Goal: Check status: Check status

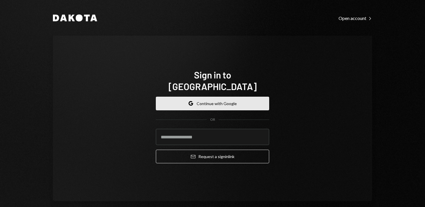
click at [204, 99] on button "Google Continue with Google" at bounding box center [212, 104] width 113 height 14
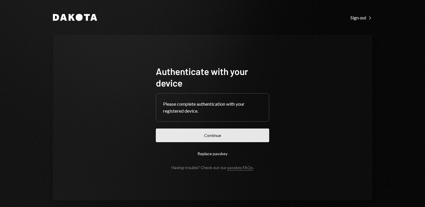
click at [212, 136] on button "Continue" at bounding box center [212, 135] width 113 height 14
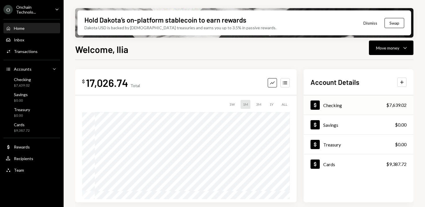
click at [389, 103] on div "$7,639.02" at bounding box center [396, 104] width 20 height 7
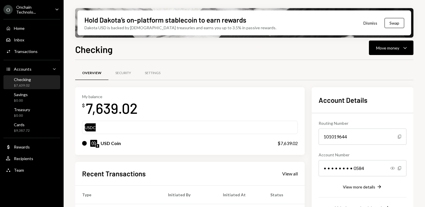
click at [313, 110] on div "My balance $ 7,639.02 USDC USD Coin $7,639.02 Recent Transactions View all Type…" at bounding box center [244, 198] width 338 height 222
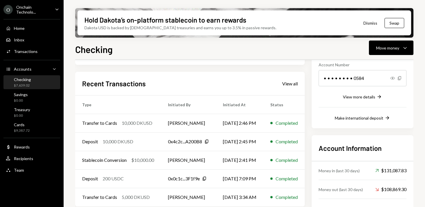
scroll to position [108, 0]
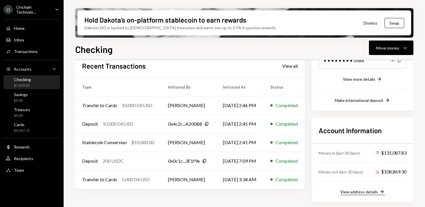
click at [364, 192] on div "View address details" at bounding box center [359, 191] width 38 height 5
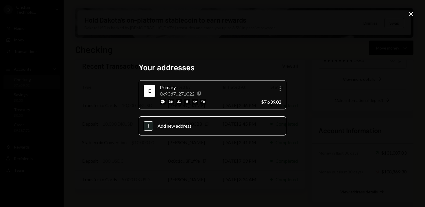
click at [201, 93] on icon "Copy" at bounding box center [199, 93] width 5 height 5
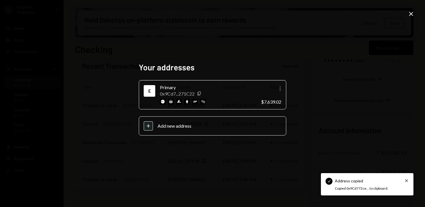
click at [280, 90] on icon "button" at bounding box center [279, 88] width 1 height 5
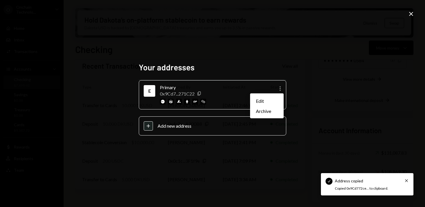
click at [349, 87] on div "Your addresses E Primary 0x9Cd7...271C22 Copy More $7,639.02 Plus Add new addre…" at bounding box center [212, 103] width 425 height 207
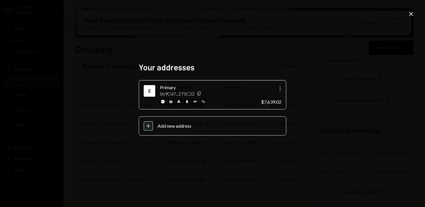
click at [411, 14] on icon at bounding box center [411, 14] width 4 height 4
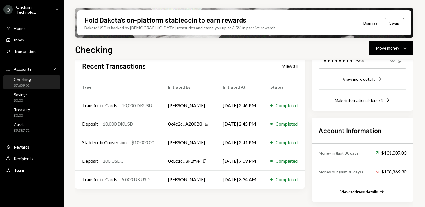
click at [55, 9] on icon "Caret Down" at bounding box center [57, 9] width 6 height 6
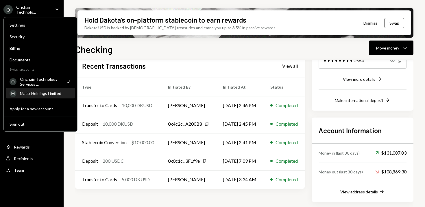
click at [44, 93] on div "Mattr Holdings Limited" at bounding box center [45, 93] width 51 height 5
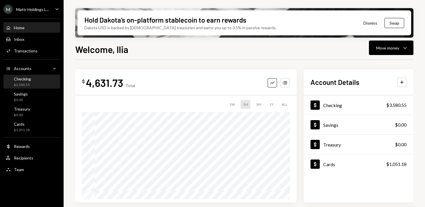
click at [20, 84] on div "$3,580.55" at bounding box center [22, 84] width 17 height 5
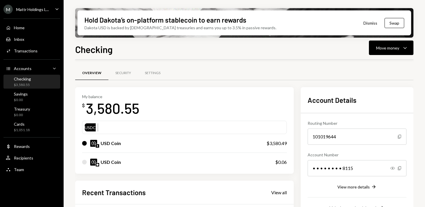
scroll to position [113, 0]
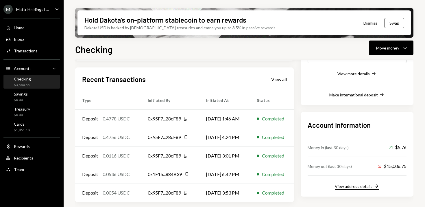
click at [360, 188] on button "View address details Right Arrow" at bounding box center [357, 186] width 45 height 6
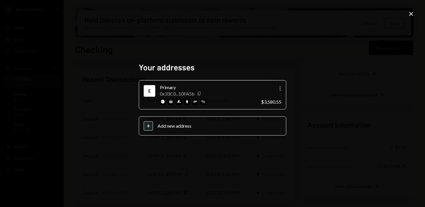
click at [200, 93] on icon "Copy" at bounding box center [199, 93] width 5 height 5
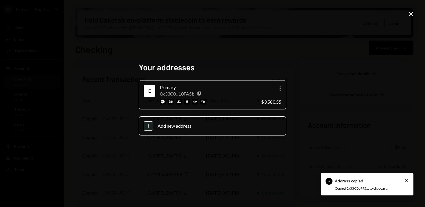
click at [414, 13] on icon "Close" at bounding box center [411, 13] width 7 height 7
